Goal: Find specific page/section: Find specific page/section

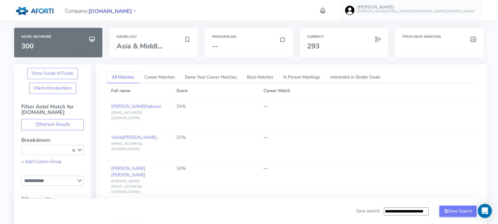
click at [106, 12] on span "[DOMAIN_NAME]" at bounding box center [110, 11] width 43 height 8
